Goal: Task Accomplishment & Management: Manage account settings

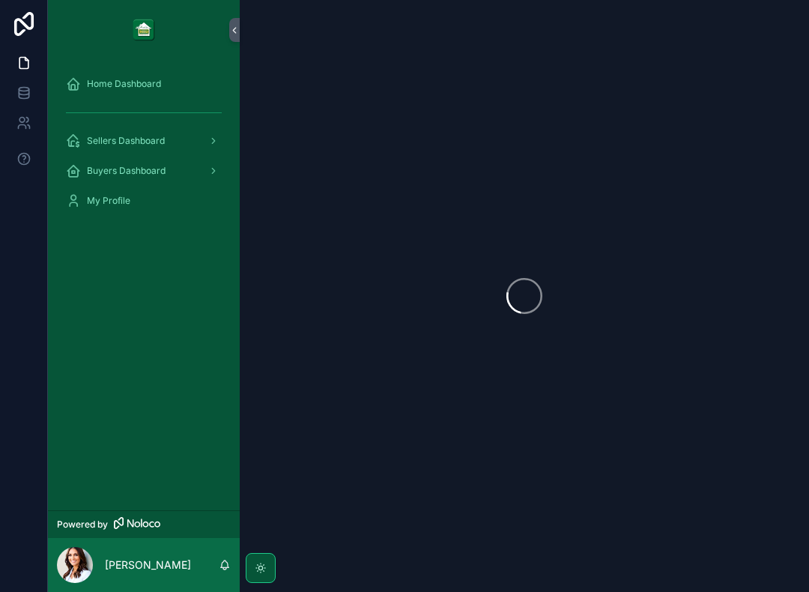
scroll to position [15, 0]
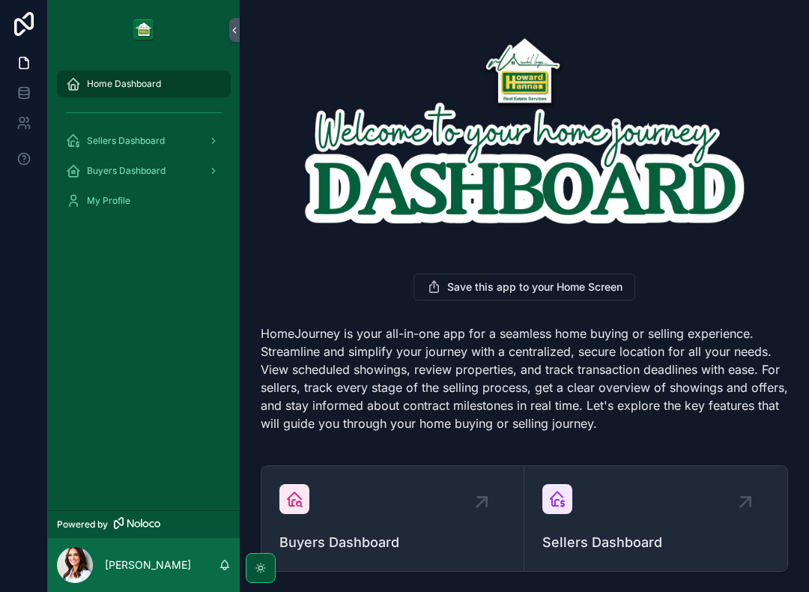
scroll to position [211, 0]
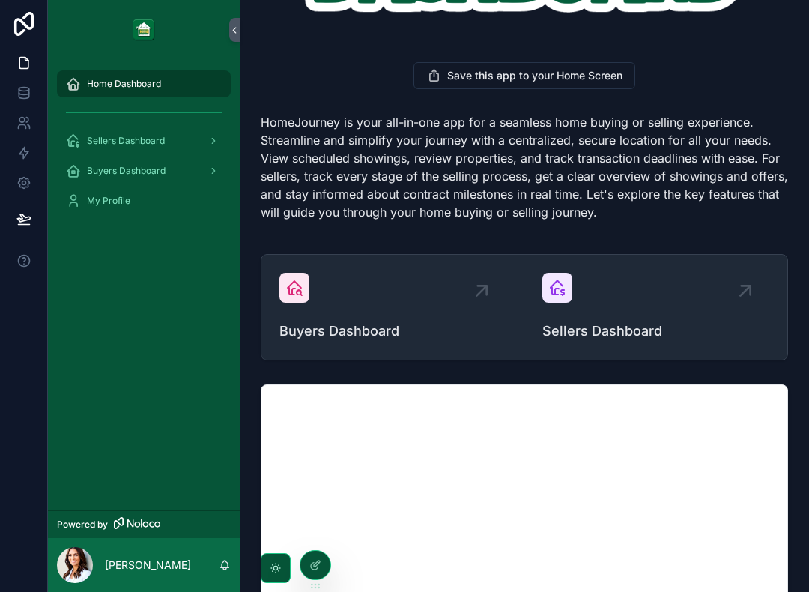
click at [635, 302] on div "Sellers Dashboard" at bounding box center [655, 307] width 227 height 69
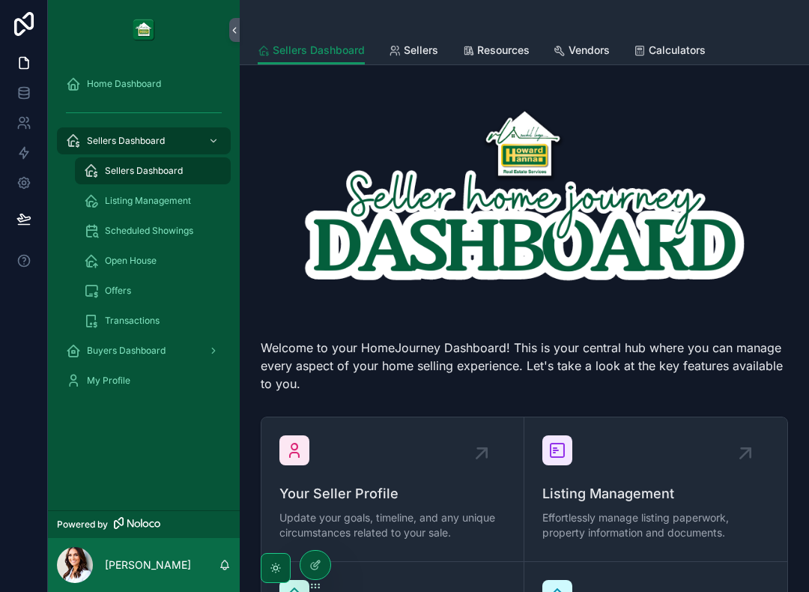
scroll to position [231, 0]
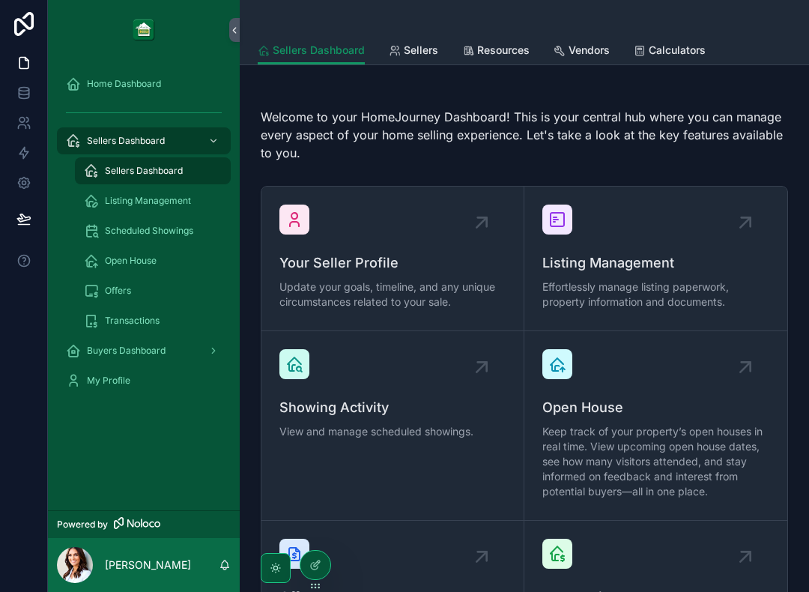
click at [683, 253] on span "Listing Management" at bounding box center [655, 263] width 227 height 21
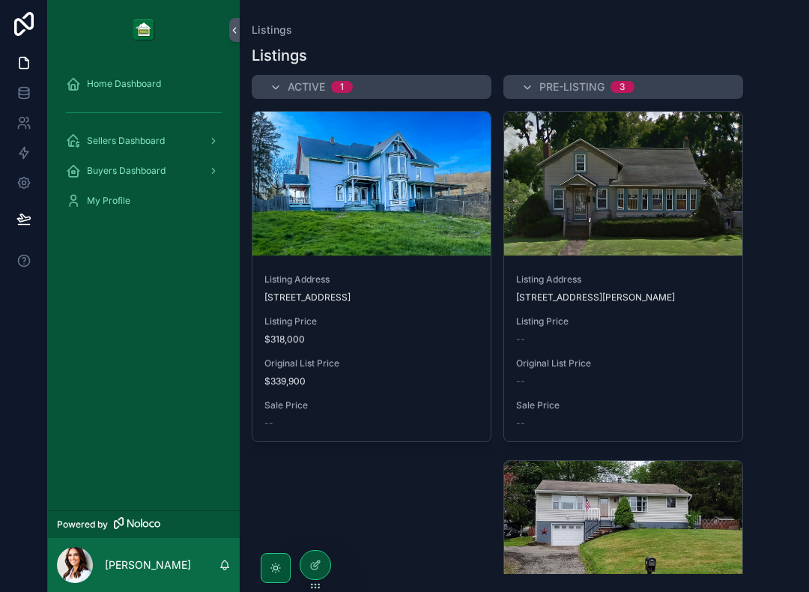
click at [0, 0] on button "View" at bounding box center [0, 0] width 0 height 0
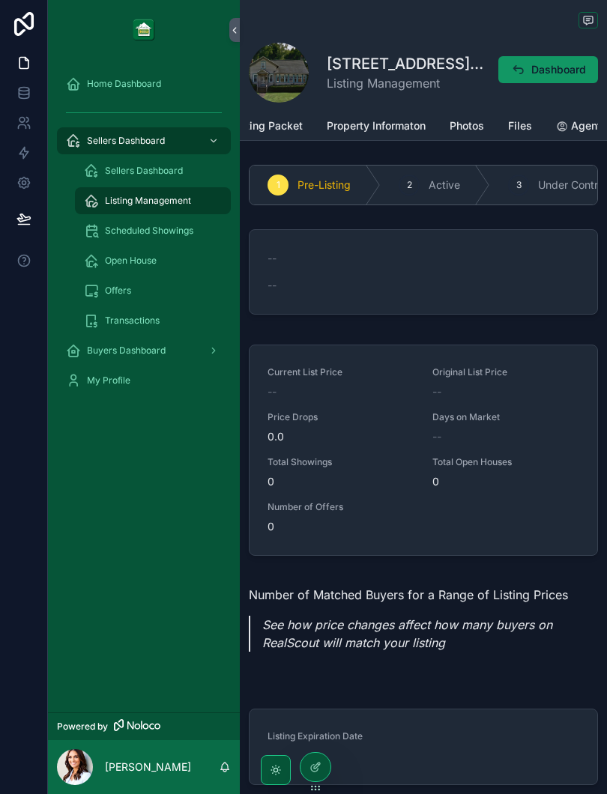
scroll to position [0, 292]
click at [577, 129] on span "Agent" at bounding box center [587, 125] width 30 height 15
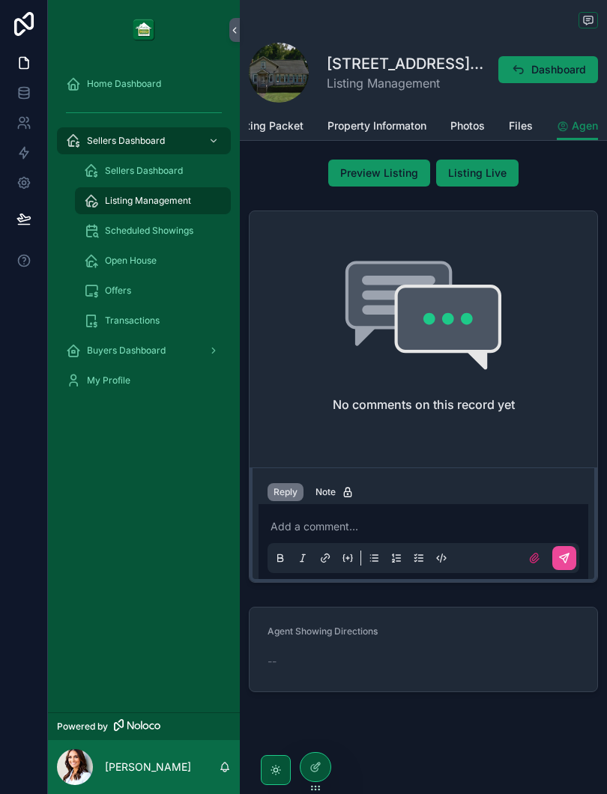
scroll to position [1099, 0]
click at [399, 534] on p "scrollable content" at bounding box center [426, 526] width 312 height 15
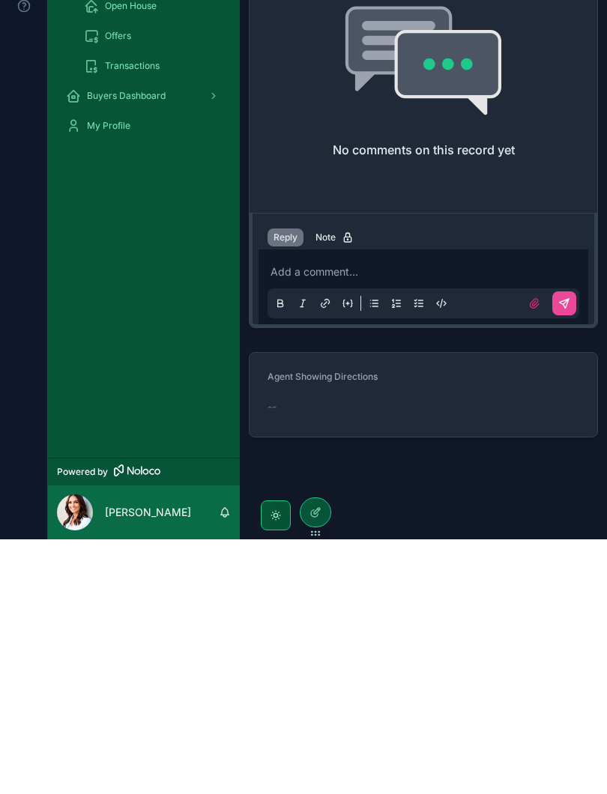
scroll to position [15, 0]
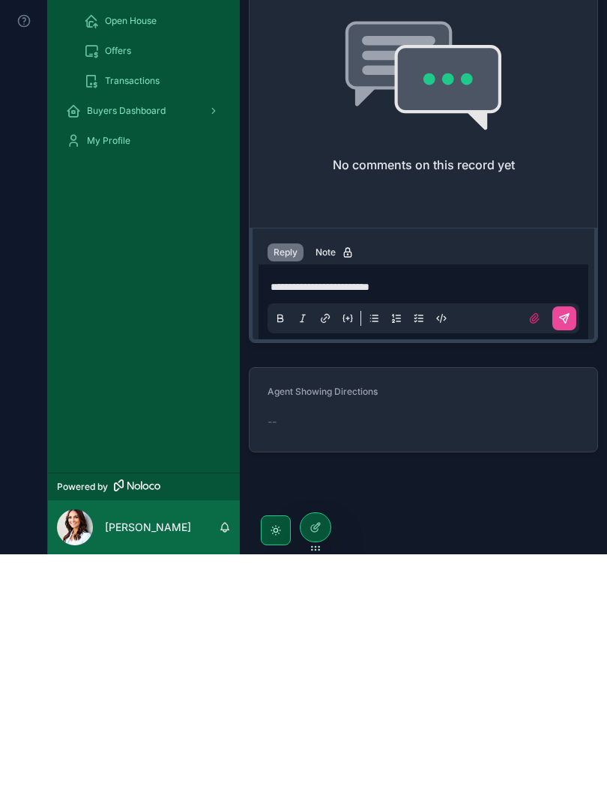
click at [575, 546] on button "scrollable content" at bounding box center [564, 558] width 24 height 24
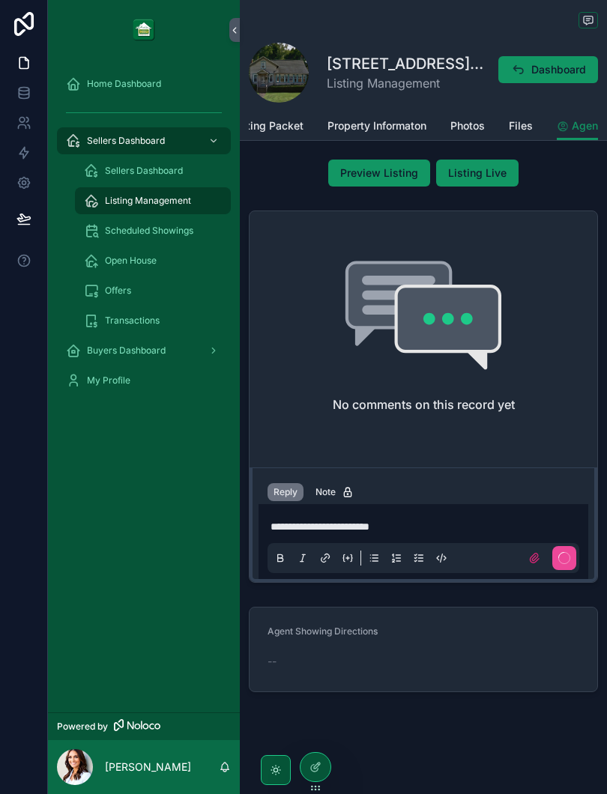
scroll to position [930, 0]
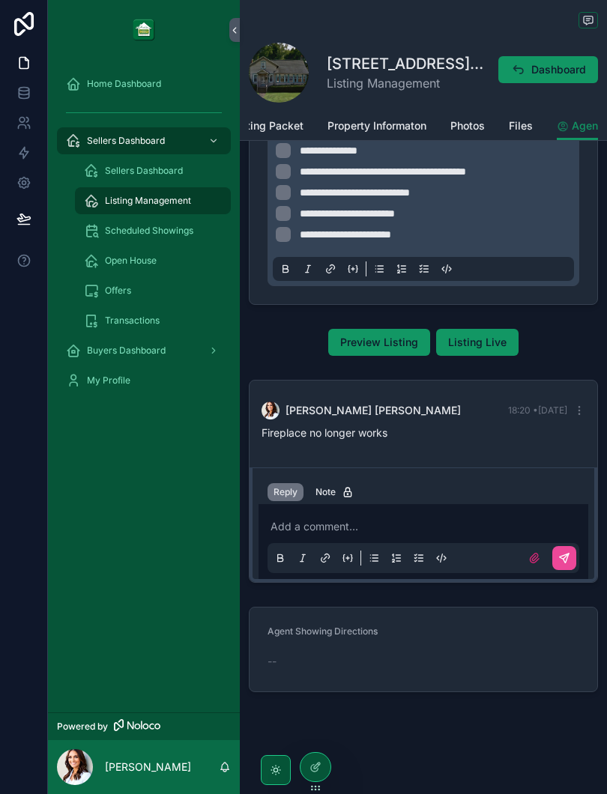
click at [411, 527] on p "scrollable content" at bounding box center [426, 526] width 312 height 15
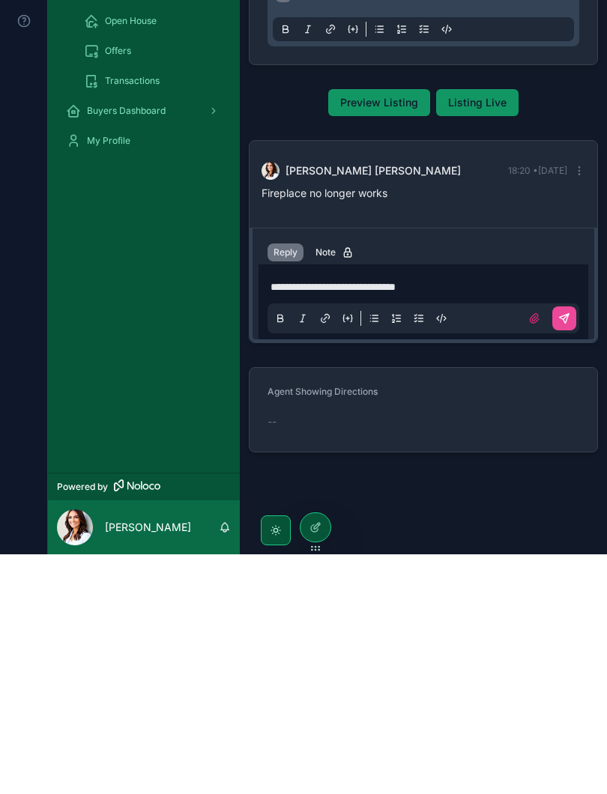
click at [567, 552] on icon "scrollable content" at bounding box center [564, 558] width 12 height 12
